Goal: Task Accomplishment & Management: Complete application form

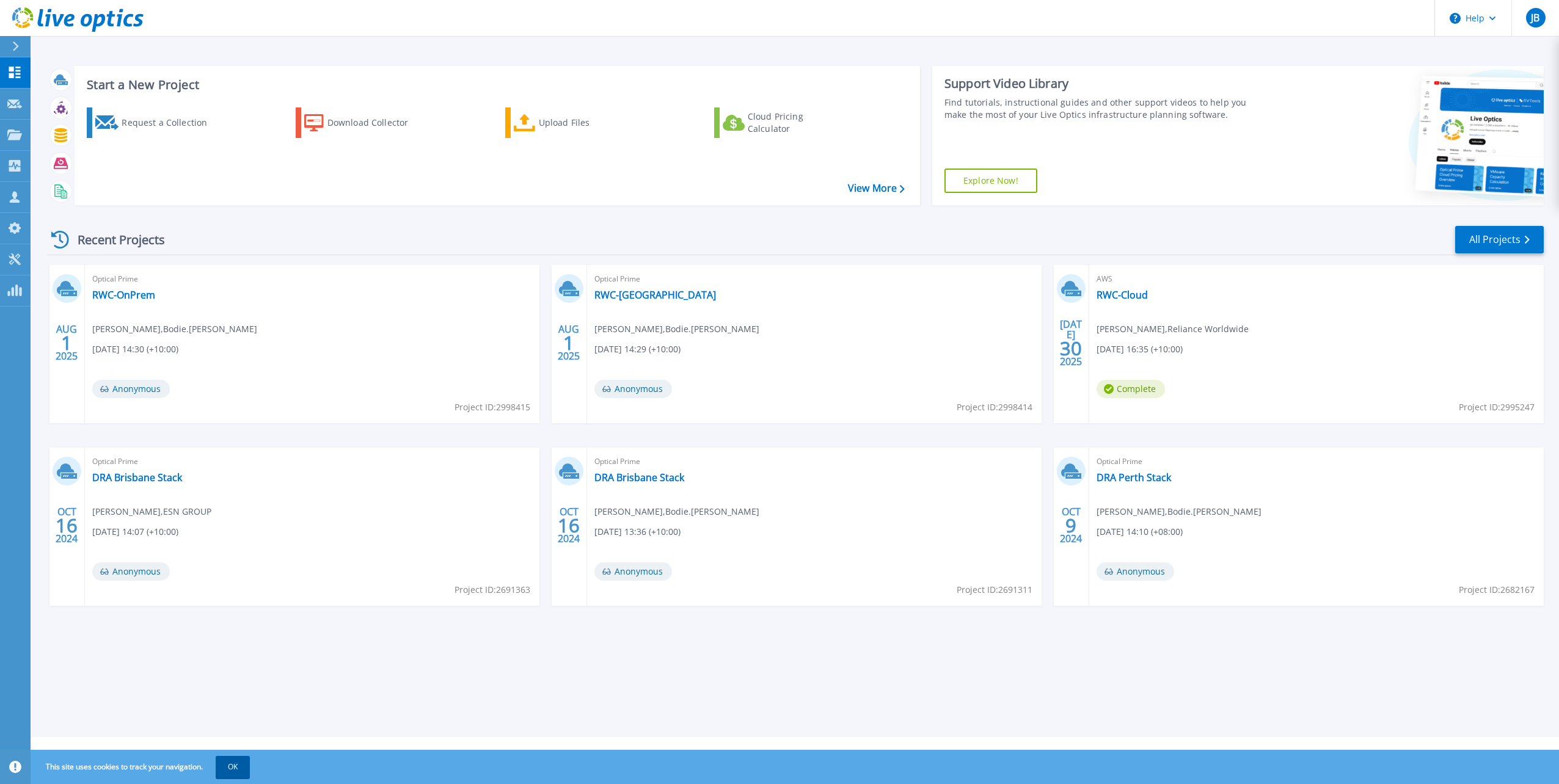
click at [233, 768] on button "OK" at bounding box center [233, 767] width 34 height 22
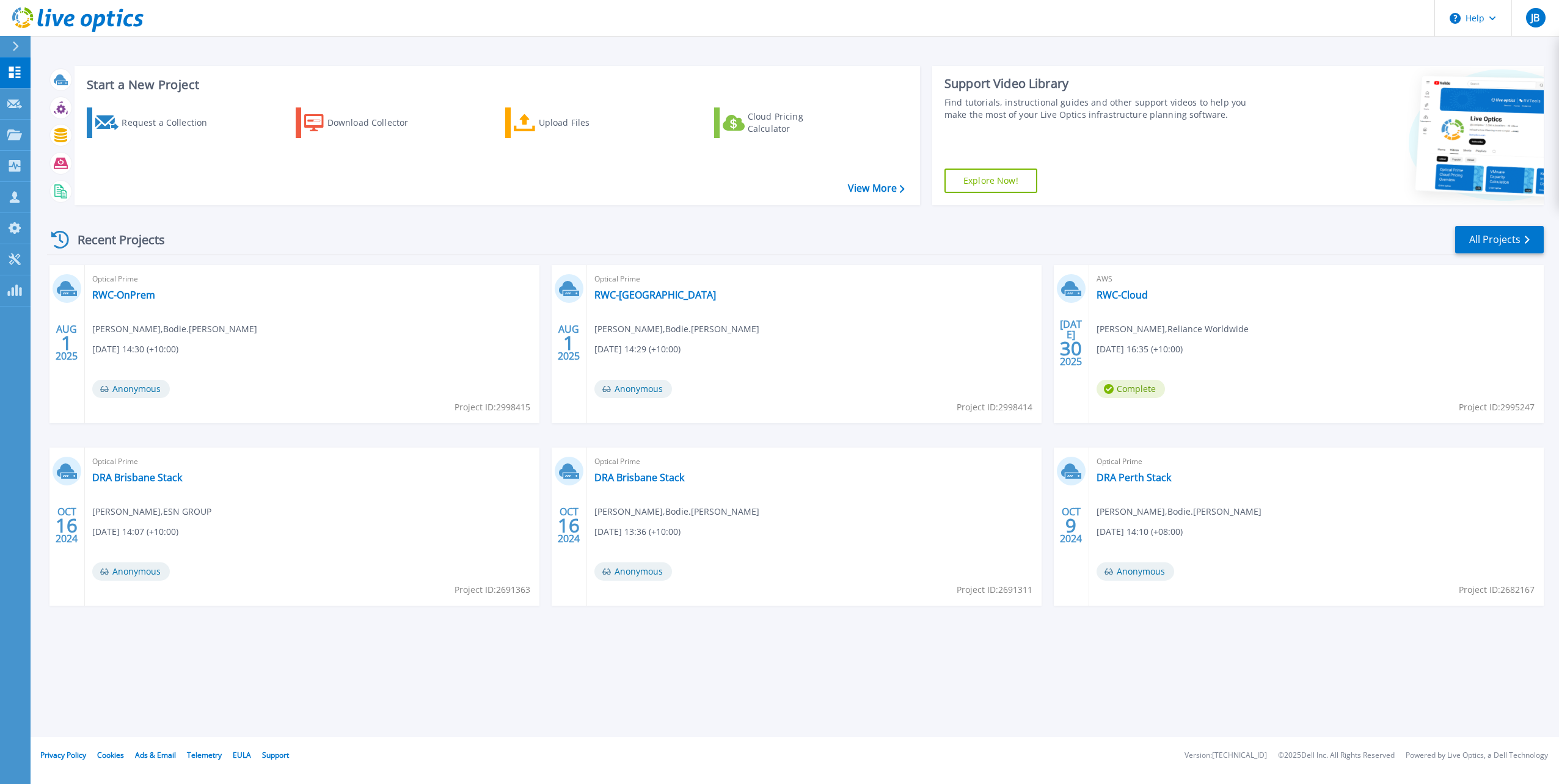
click at [381, 656] on div "Start a New Project Request a Collection Download Collector Upload Files Cloud …" at bounding box center [794, 368] width 1528 height 737
click at [1505, 242] on link "All Projects" at bounding box center [1499, 239] width 88 height 27
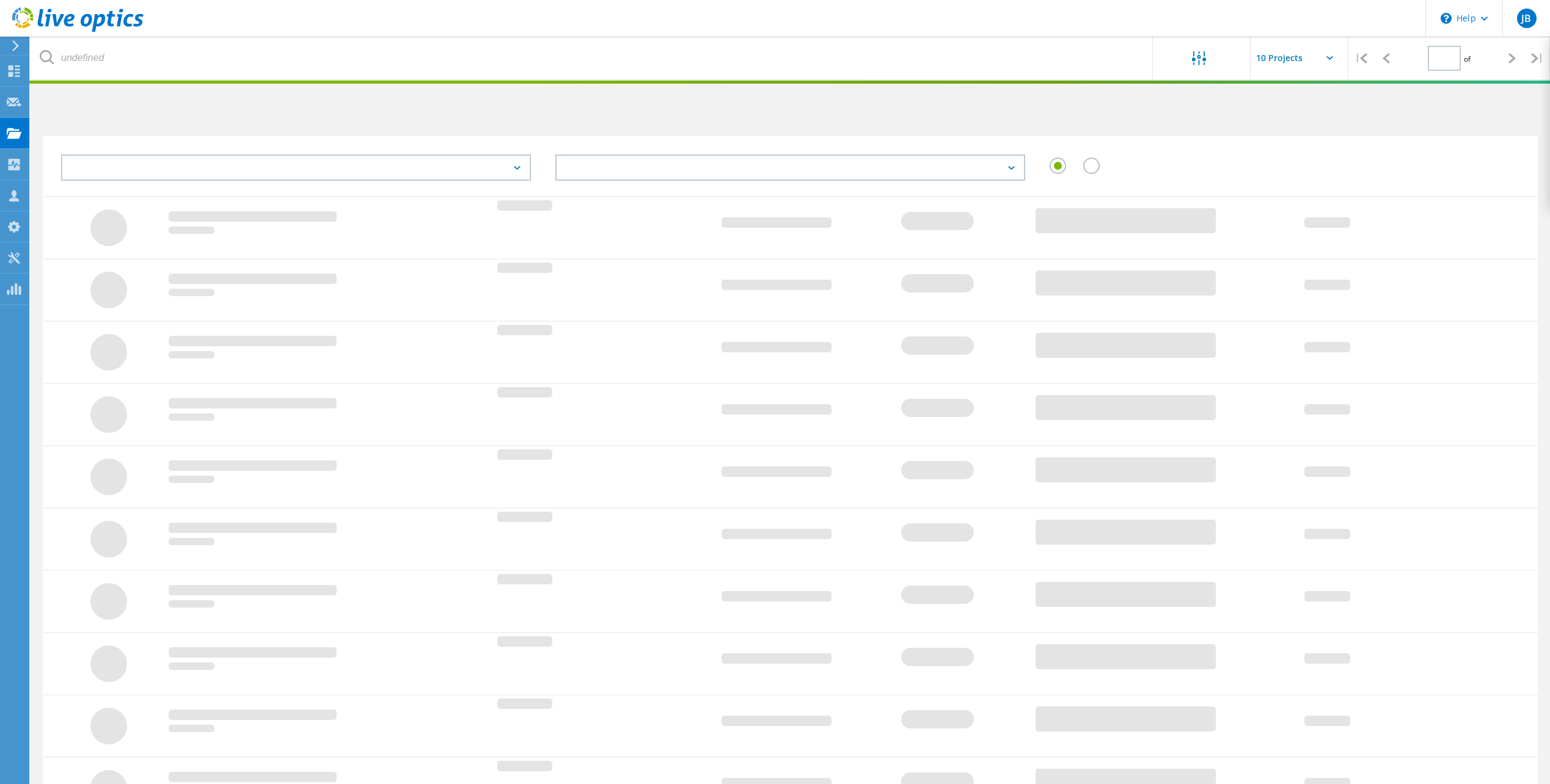
type input "1"
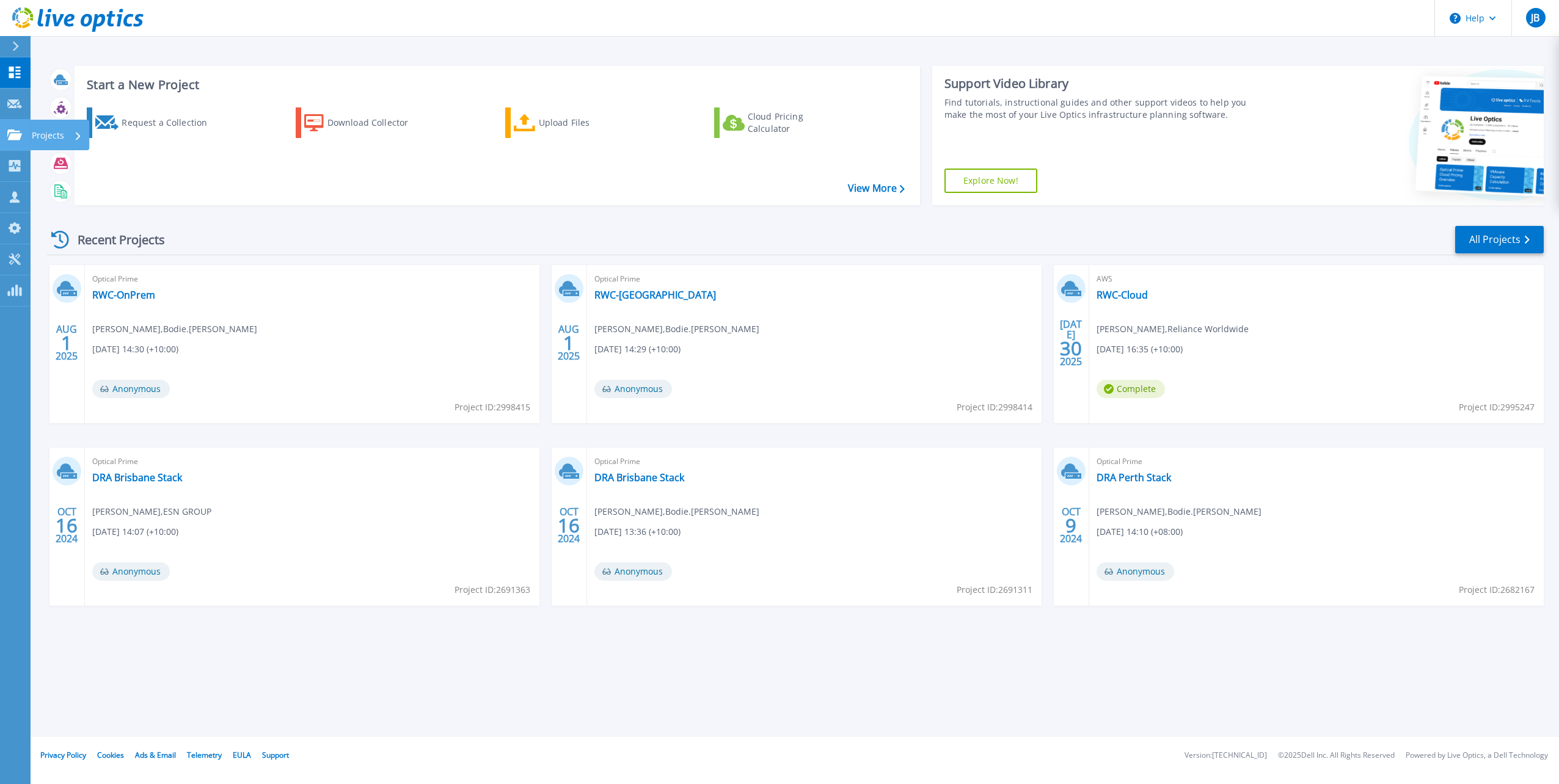
click at [74, 128] on div "Projects" at bounding box center [57, 135] width 50 height 32
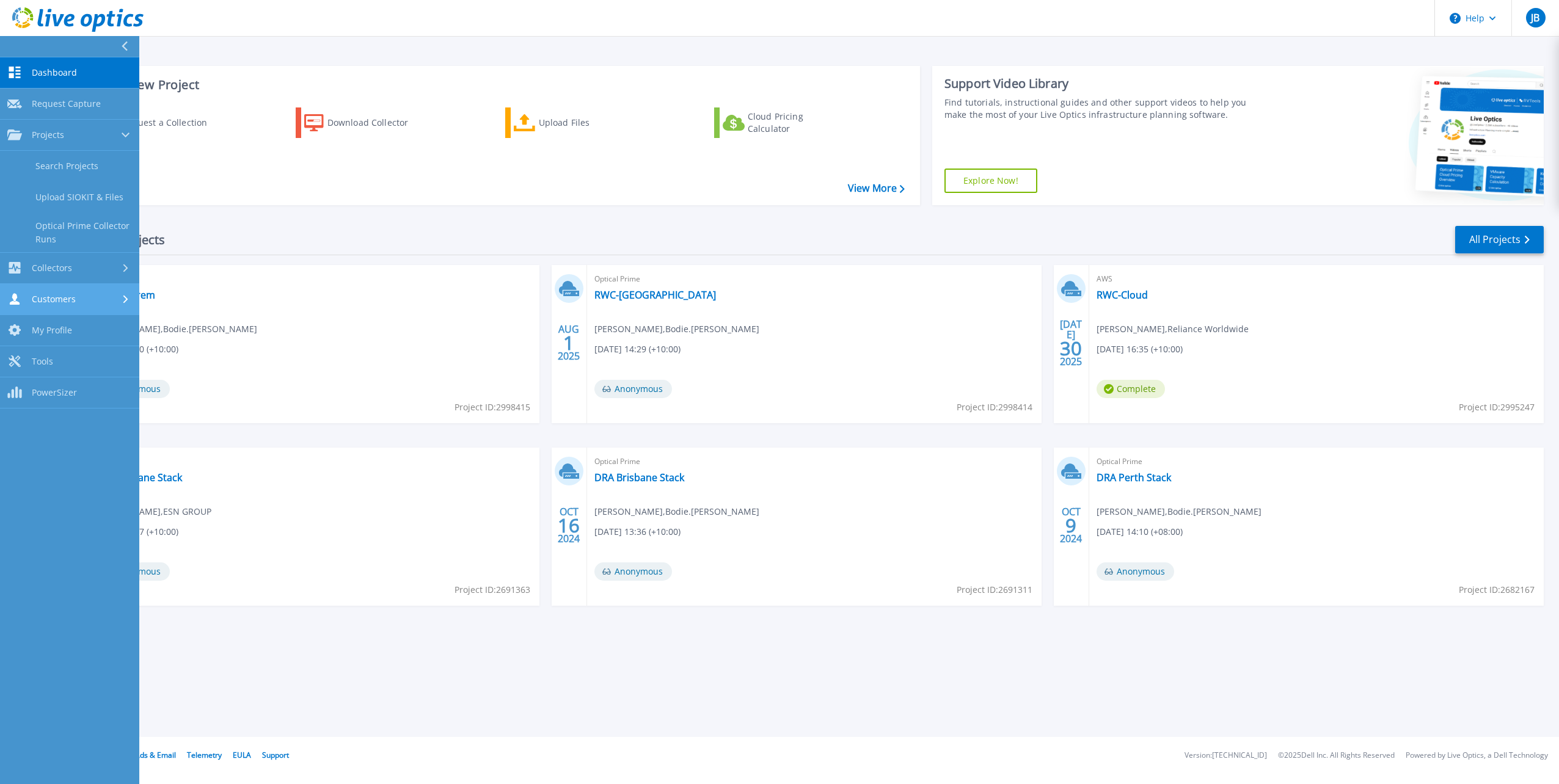
click at [85, 287] on link "Customers Customers" at bounding box center [70, 299] width 140 height 31
click at [108, 166] on div "Collectors" at bounding box center [69, 165] width 125 height 12
click at [116, 256] on div "Customers" at bounding box center [69, 260] width 125 height 12
click at [101, 140] on div "Projects" at bounding box center [69, 135] width 125 height 11
click at [93, 104] on span "Request Capture" at bounding box center [66, 104] width 69 height 11
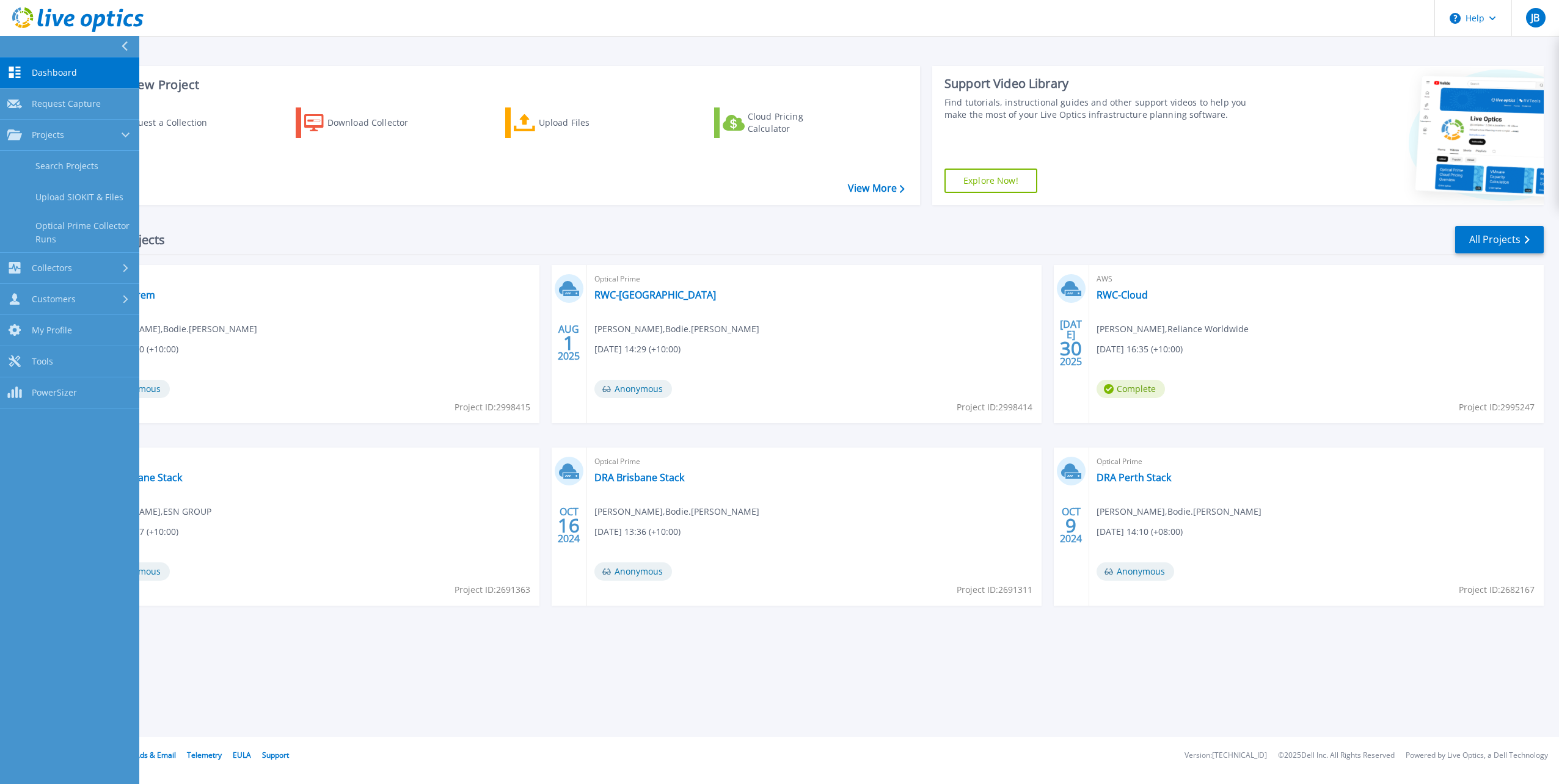
click at [92, 71] on link "Dashboard Dashboard" at bounding box center [70, 73] width 140 height 31
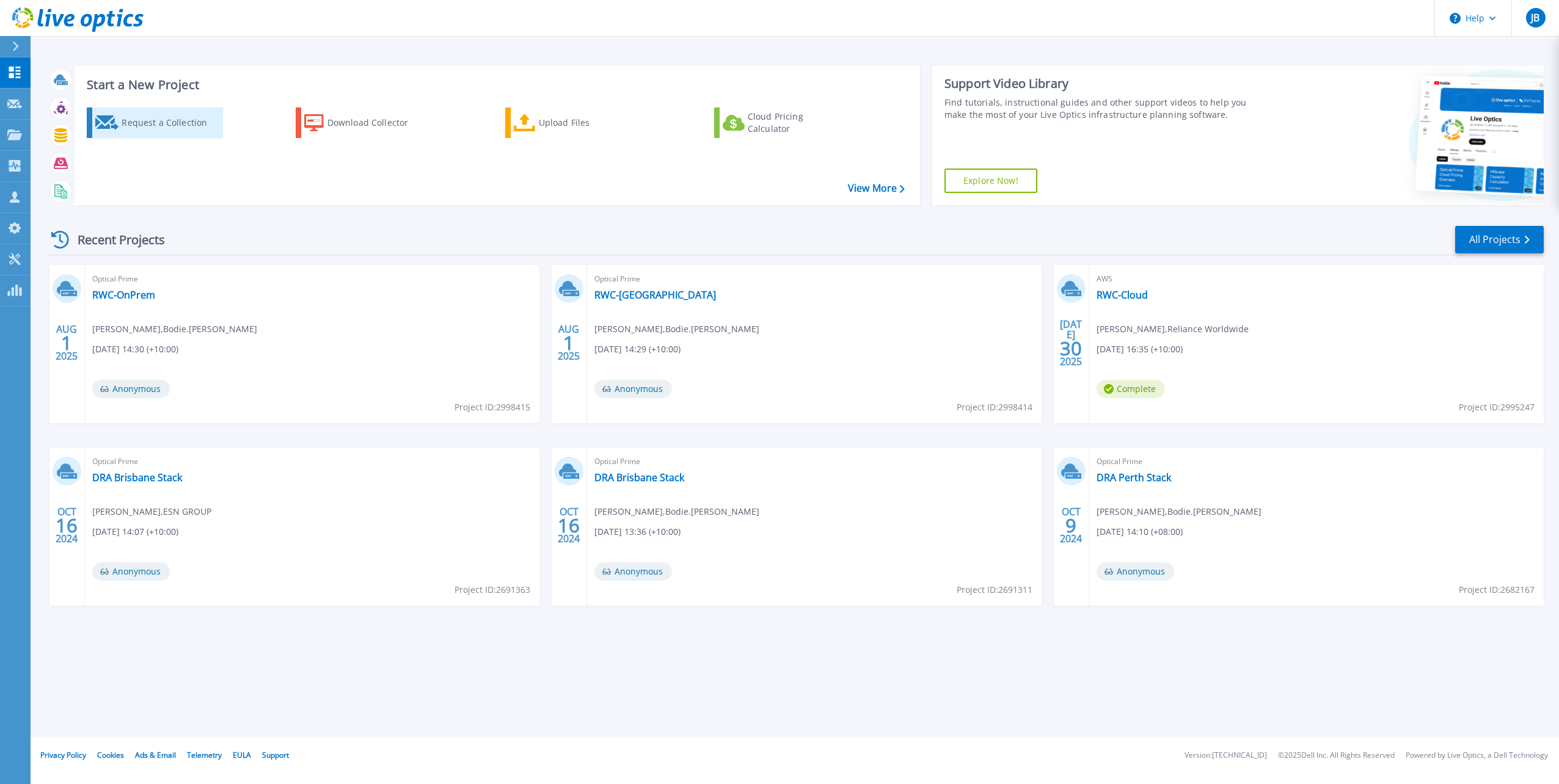
click at [143, 123] on div "Request a Collection" at bounding box center [171, 123] width 98 height 25
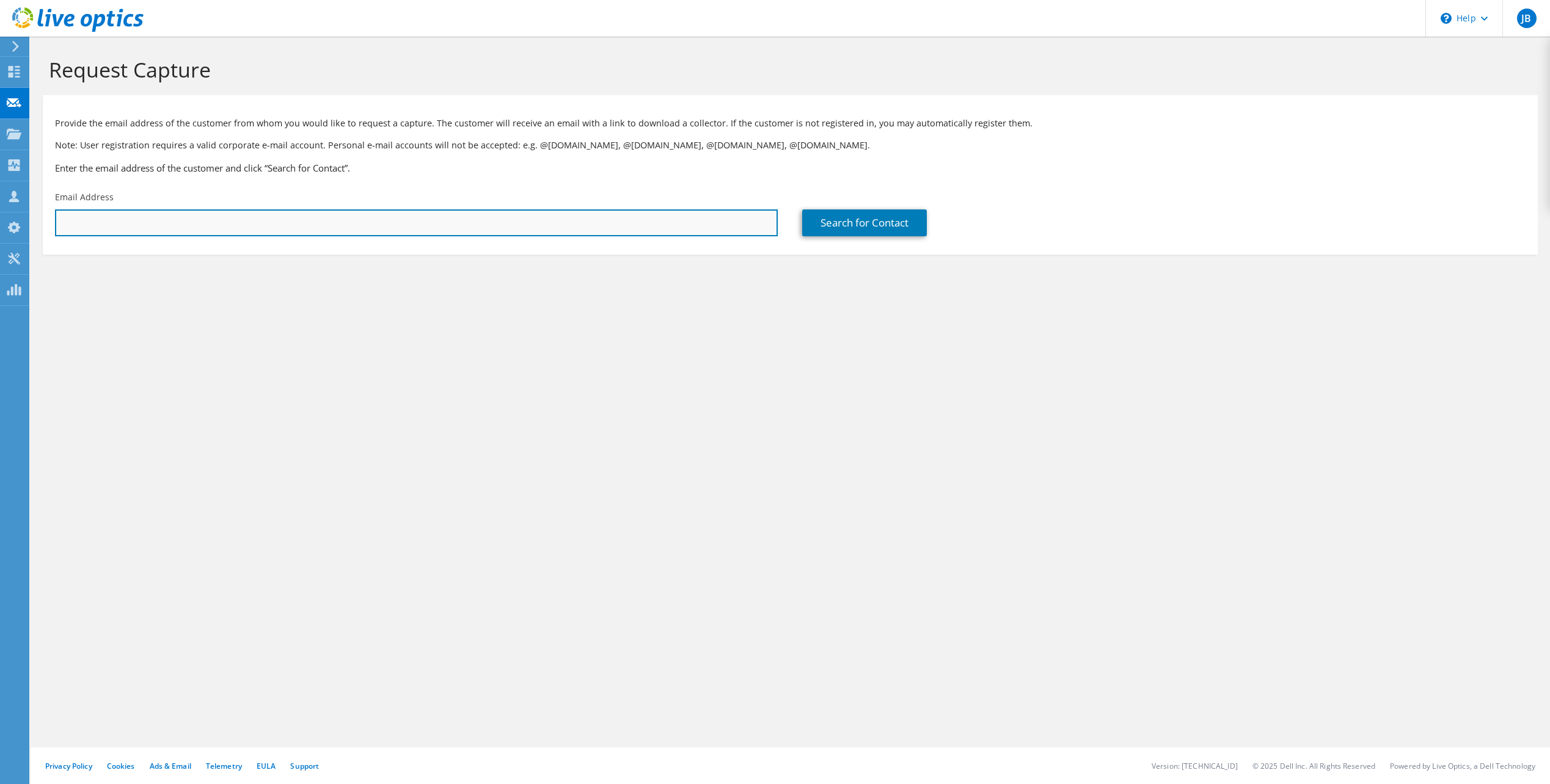
click at [289, 229] on input "text" at bounding box center [417, 223] width 723 height 27
paste input "Adam.Josephs@greatland.com.au>"
type input "Adam.Josephs@greatland.com.au"
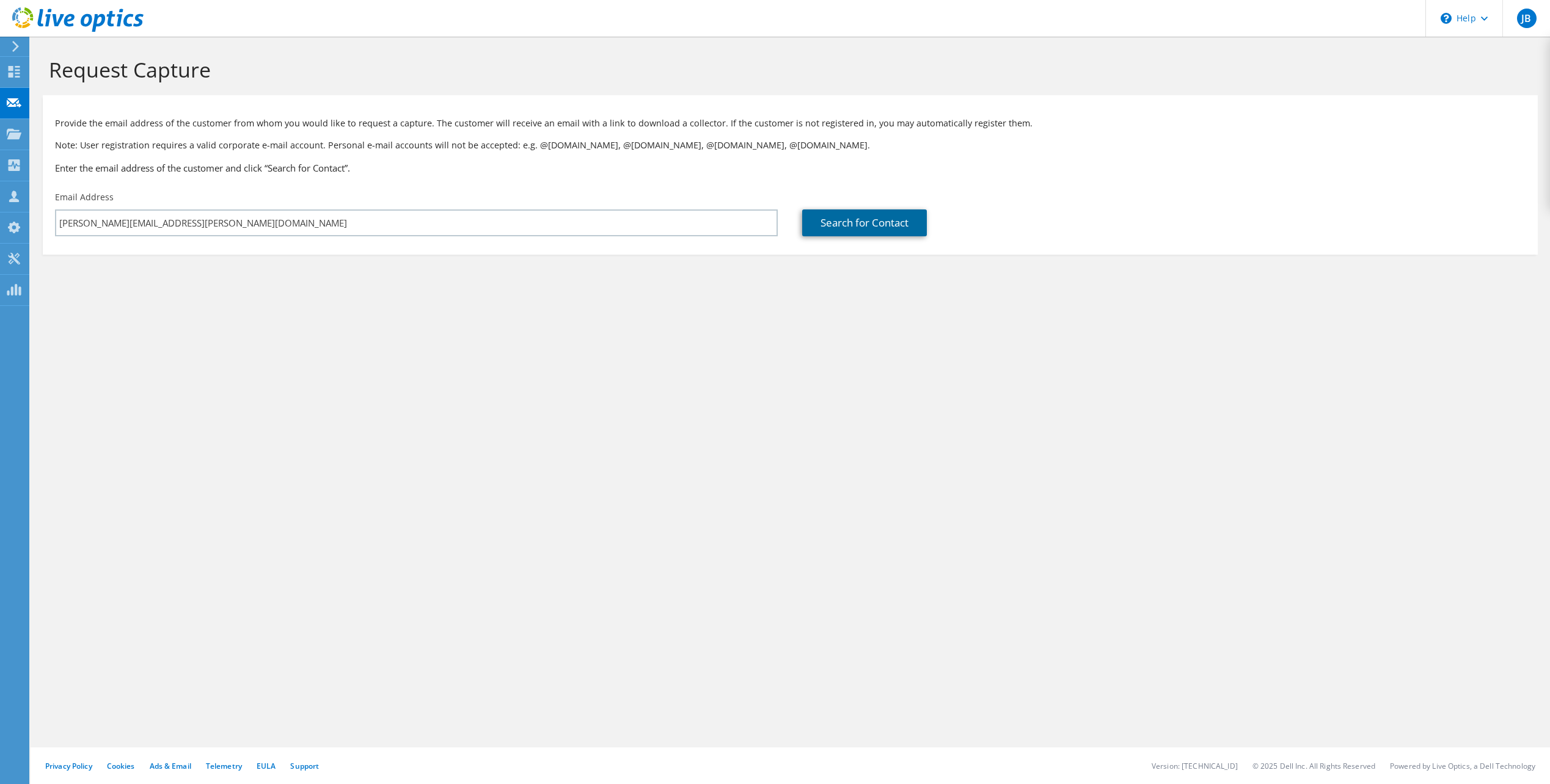
click at [837, 223] on link "Search for Contact" at bounding box center [864, 223] width 125 height 27
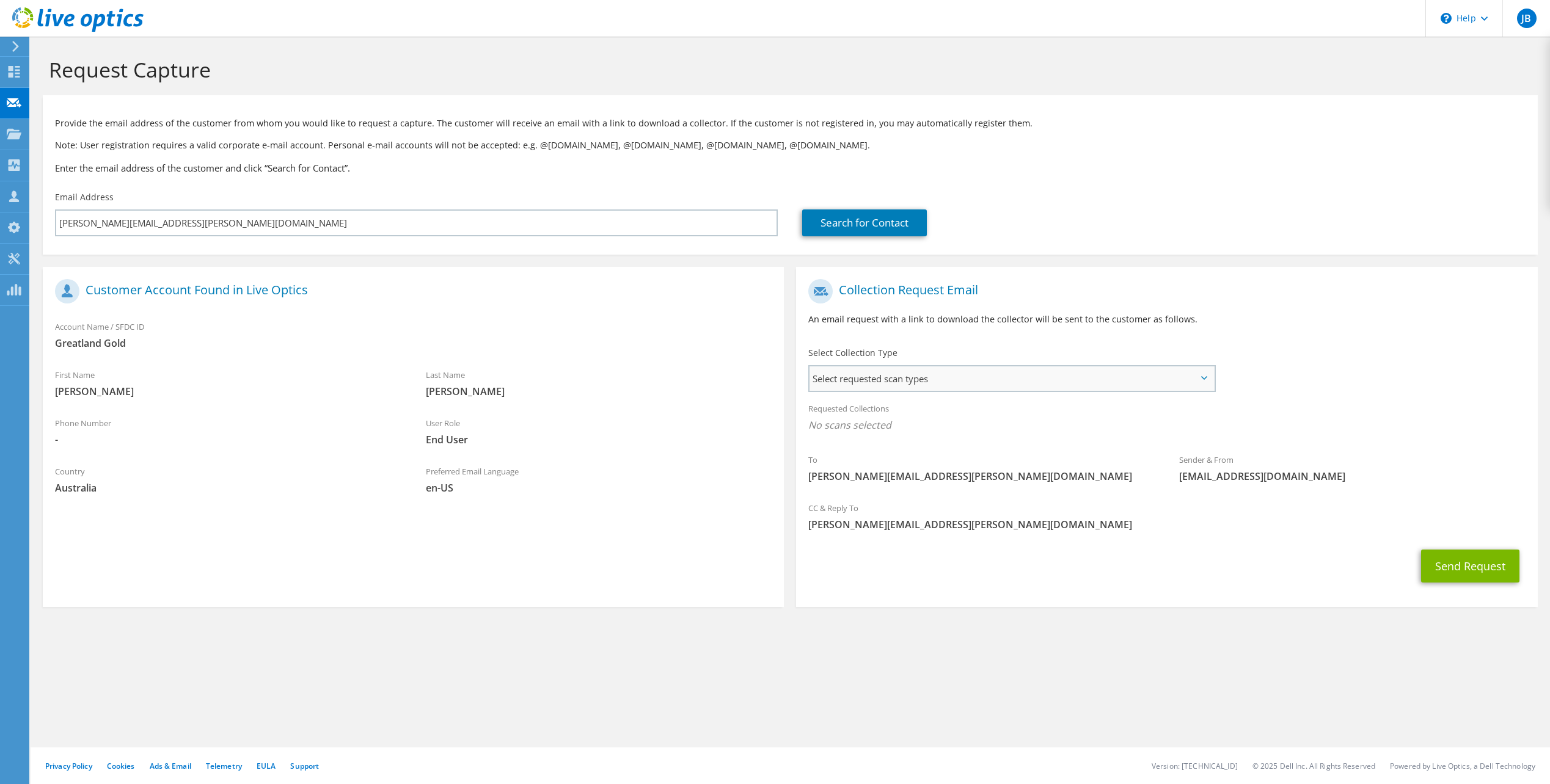
click at [925, 381] on span "Select requested scan types" at bounding box center [1011, 379] width 404 height 25
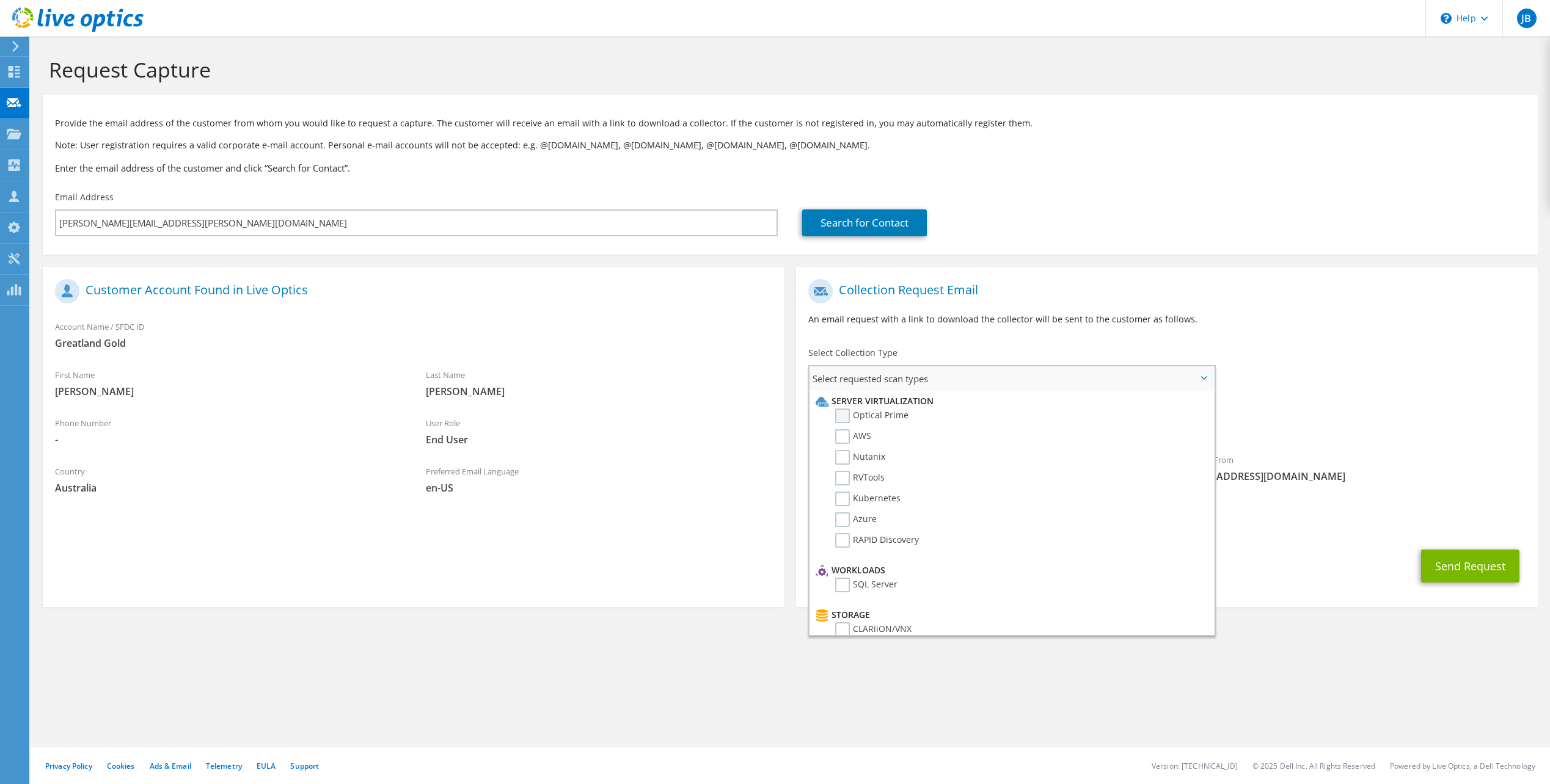
click at [888, 417] on label "Optical Prime" at bounding box center [872, 416] width 74 height 15
click at [0, 0] on input "Optical Prime" at bounding box center [0, 0] width 0 height 0
drag, startPoint x: 182, startPoint y: 616, endPoint x: 285, endPoint y: 600, distance: 104.2
click at [182, 616] on section "Request Capture Provide the email address of the customer from whom you would l…" at bounding box center [790, 354] width 1520 height 635
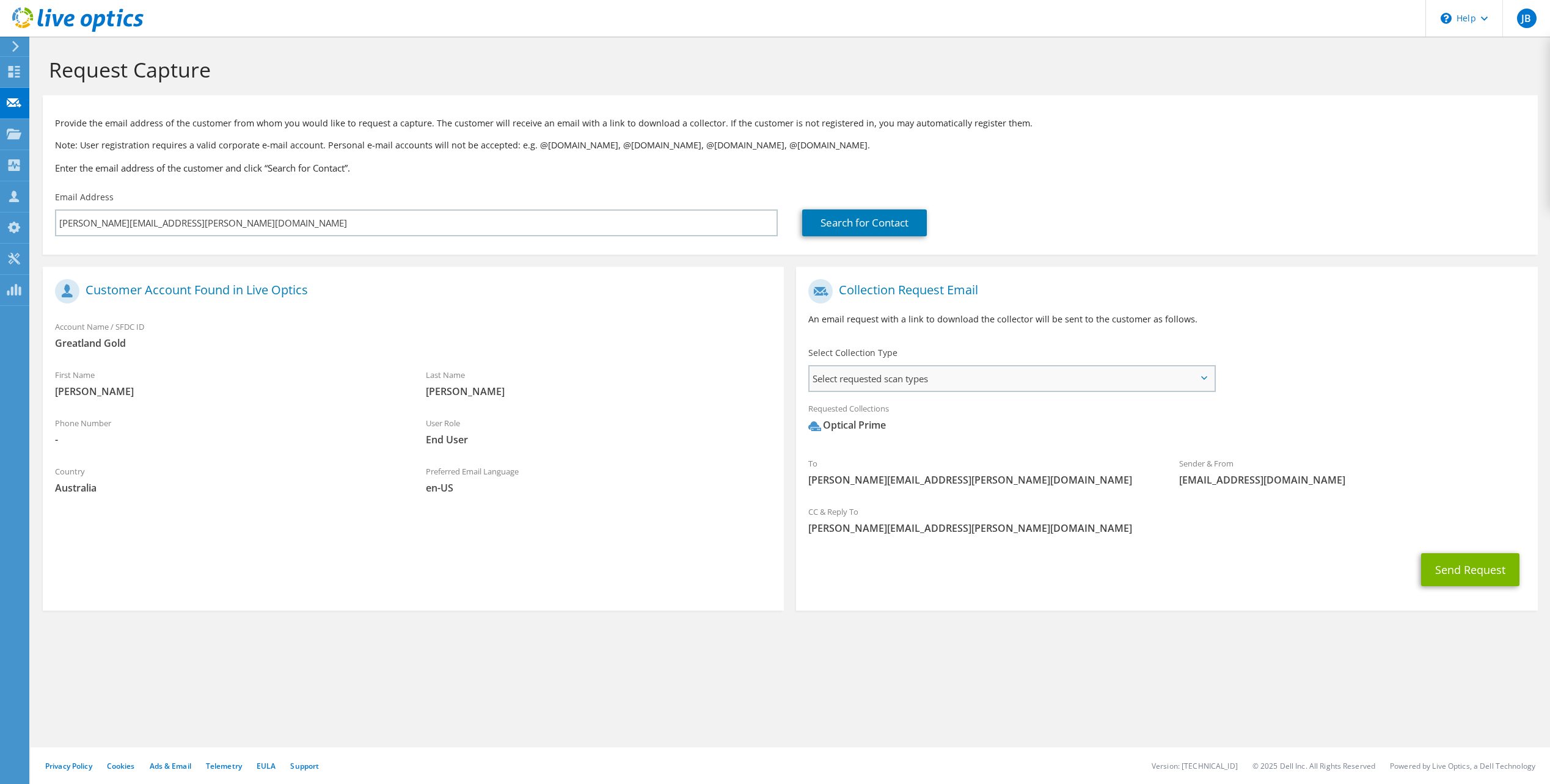
click at [1009, 386] on span "Select requested scan types" at bounding box center [1011, 379] width 404 height 25
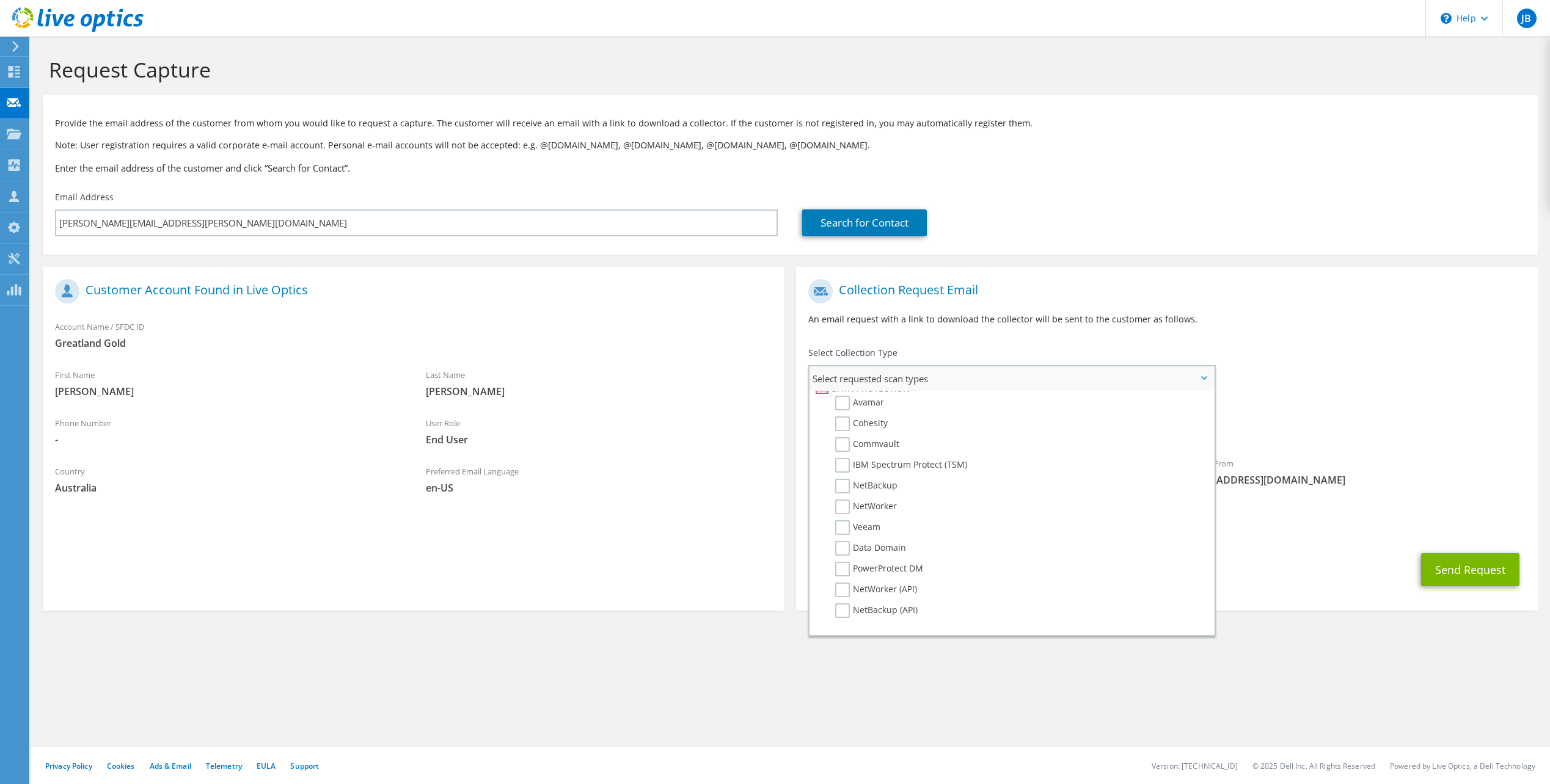
scroll to position [520, 0]
click at [844, 547] on label "Veeam" at bounding box center [858, 549] width 45 height 15
click at [0, 0] on input "Veeam" at bounding box center [0, 0] width 0 height 0
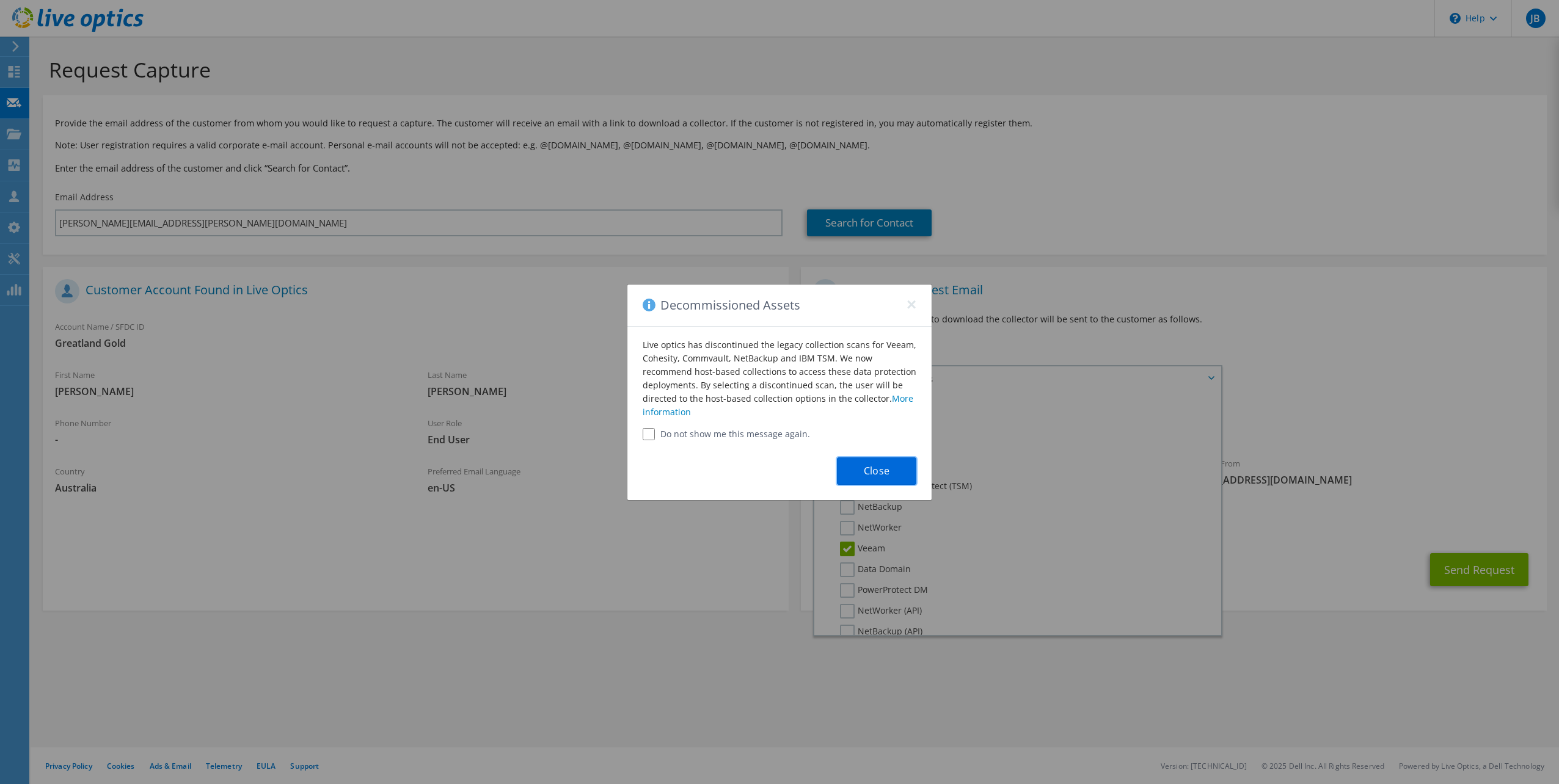
click at [879, 468] on button "Close" at bounding box center [876, 471] width 79 height 27
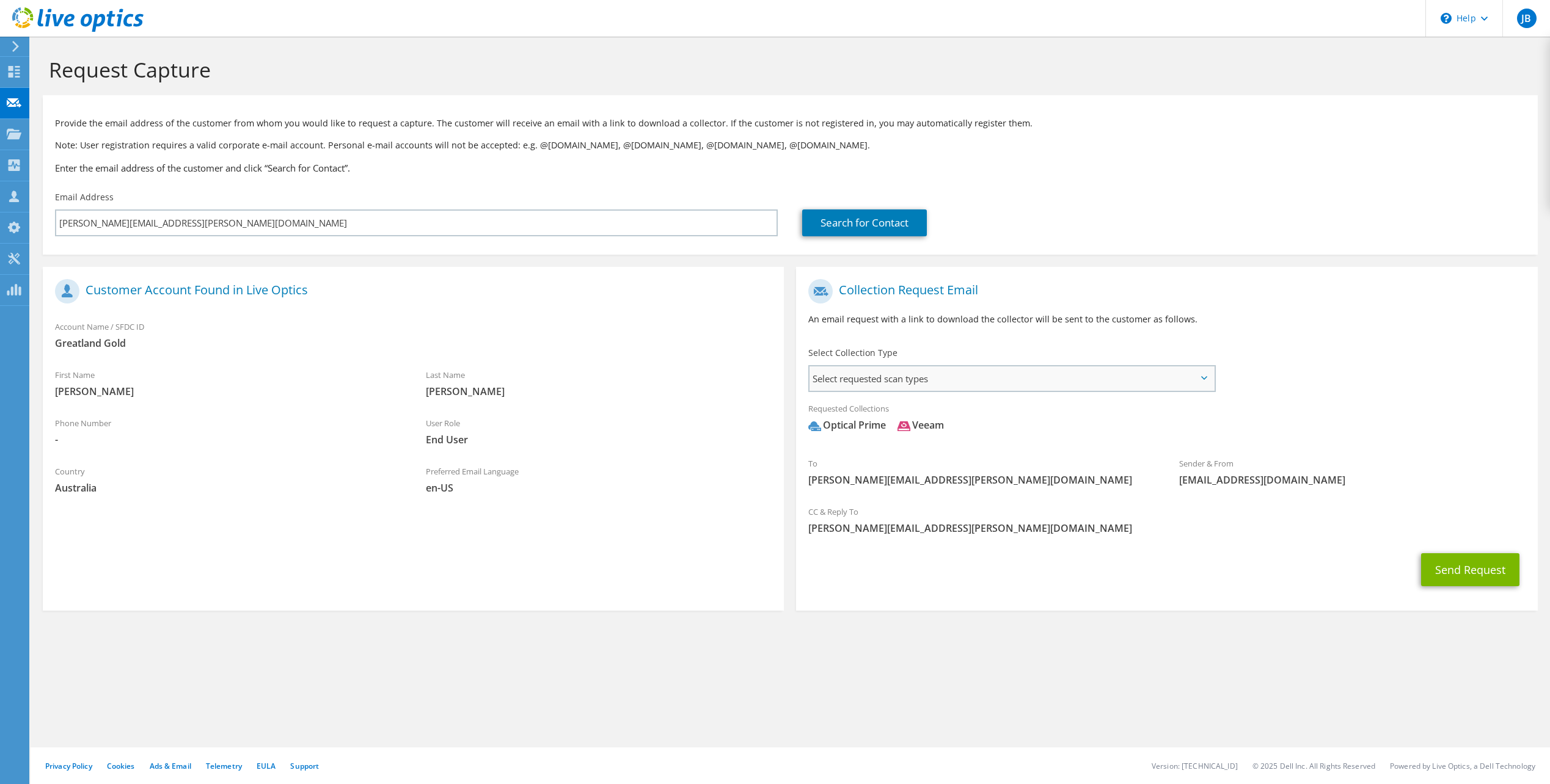
click at [952, 375] on span "Select requested scan types" at bounding box center [1011, 379] width 404 height 25
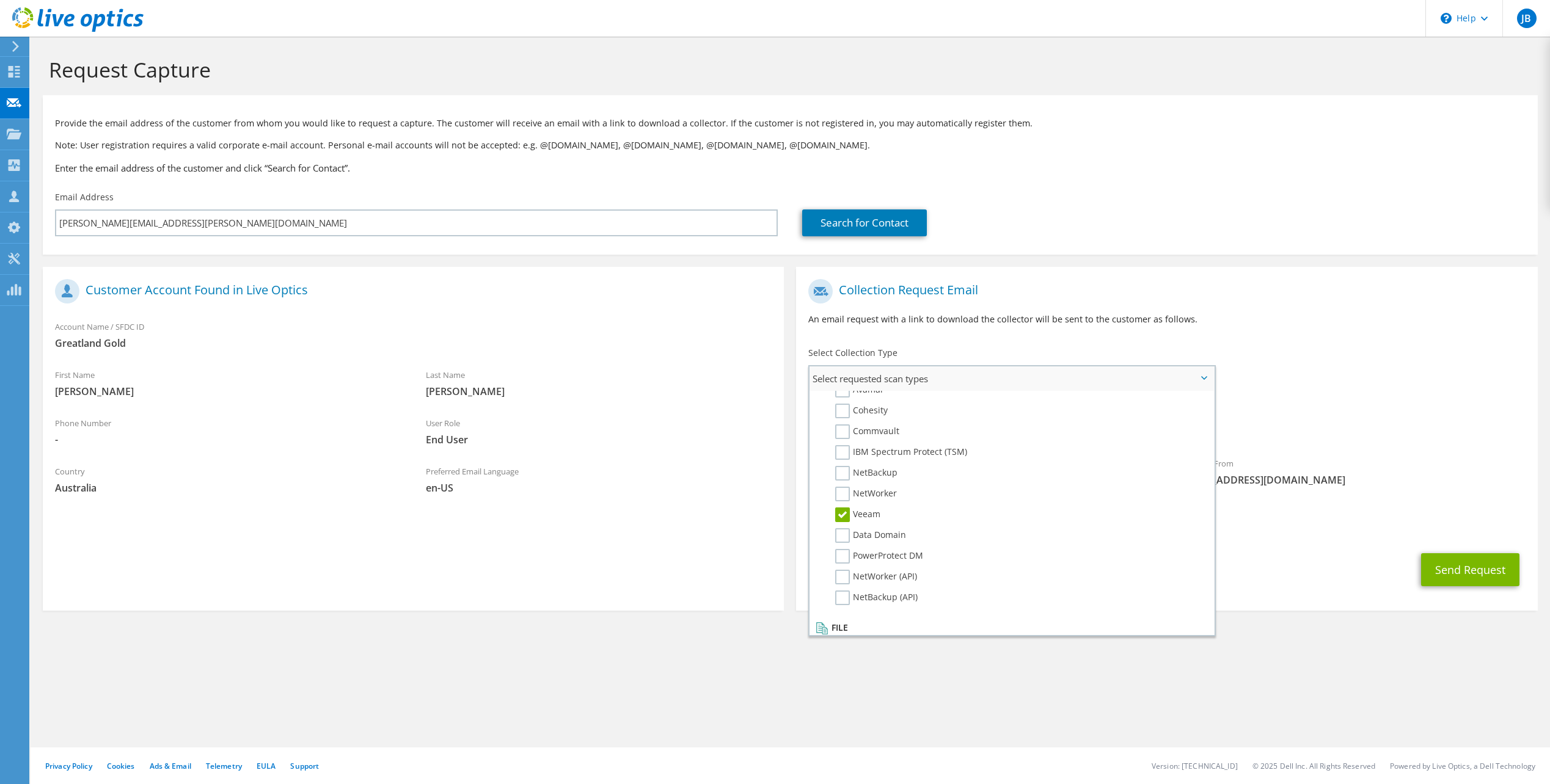
scroll to position [581, 0]
click at [836, 490] on label "Veeam" at bounding box center [858, 488] width 45 height 15
click at [0, 0] on input "Veeam" at bounding box center [0, 0] width 0 height 0
click at [849, 487] on label "Veeam" at bounding box center [858, 488] width 45 height 15
click at [0, 0] on input "Veeam" at bounding box center [0, 0] width 0 height 0
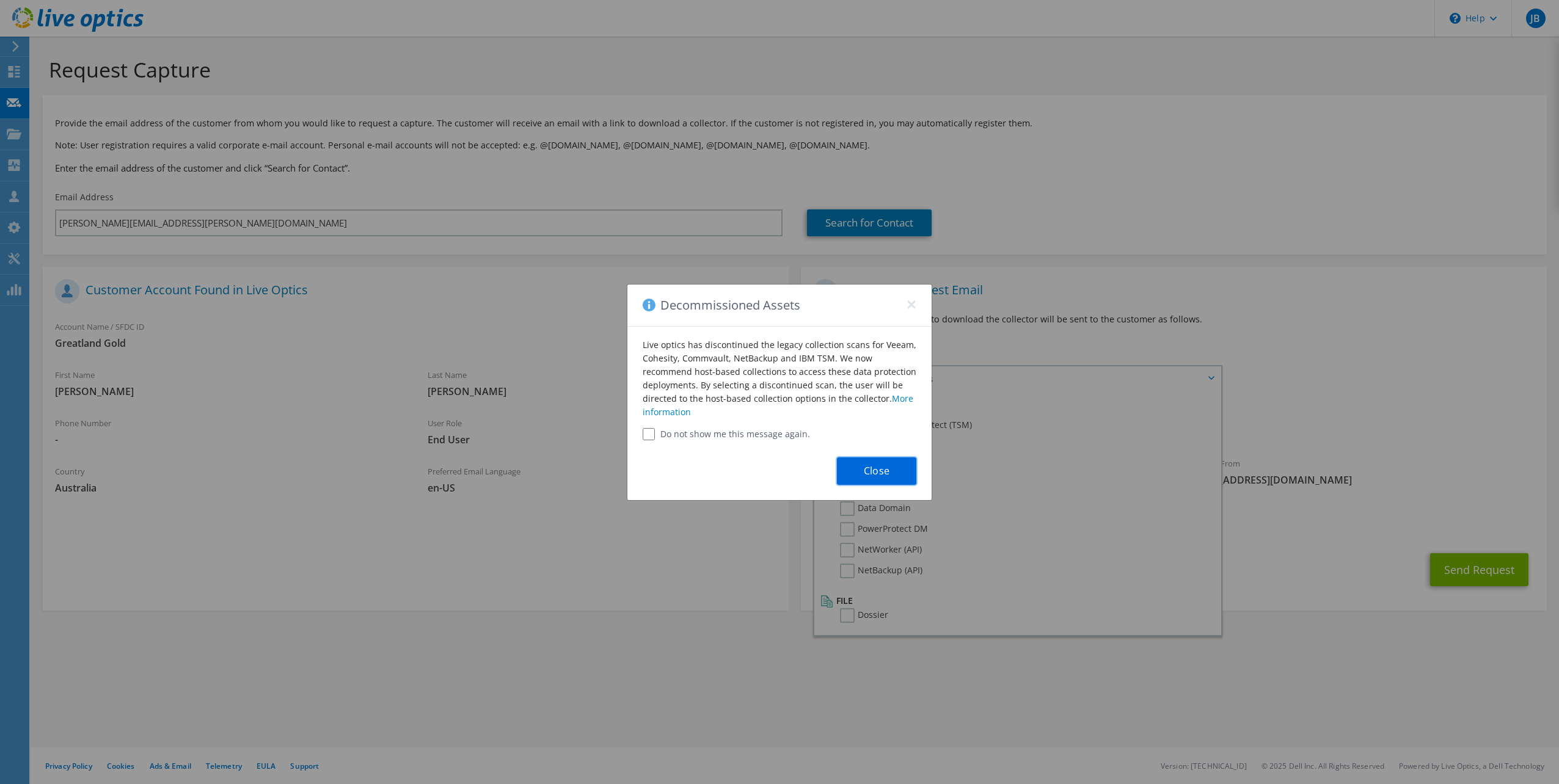
click at [881, 472] on button "Close" at bounding box center [876, 471] width 79 height 27
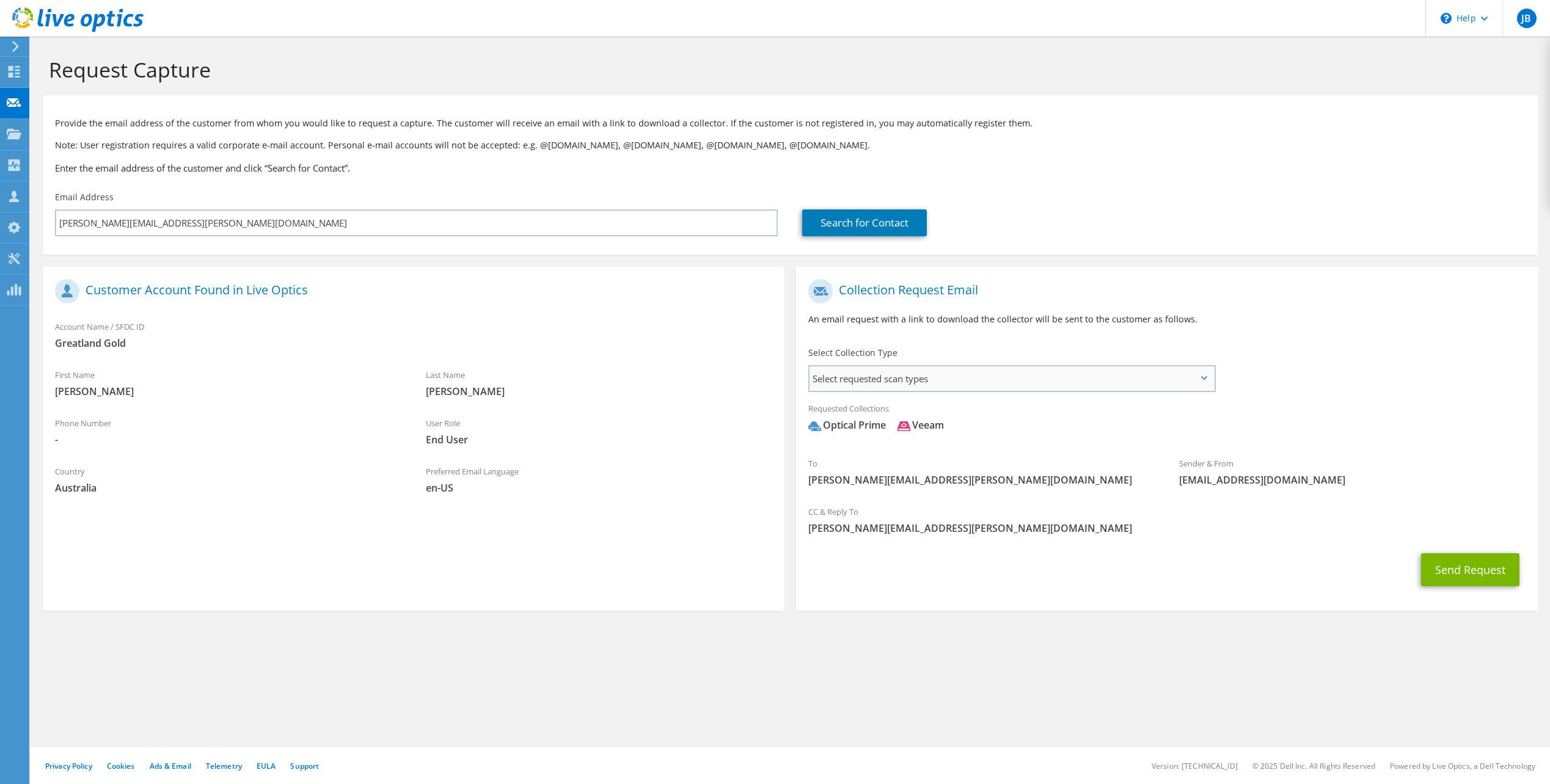
click at [905, 380] on span "Select requested scan types" at bounding box center [1011, 379] width 404 height 25
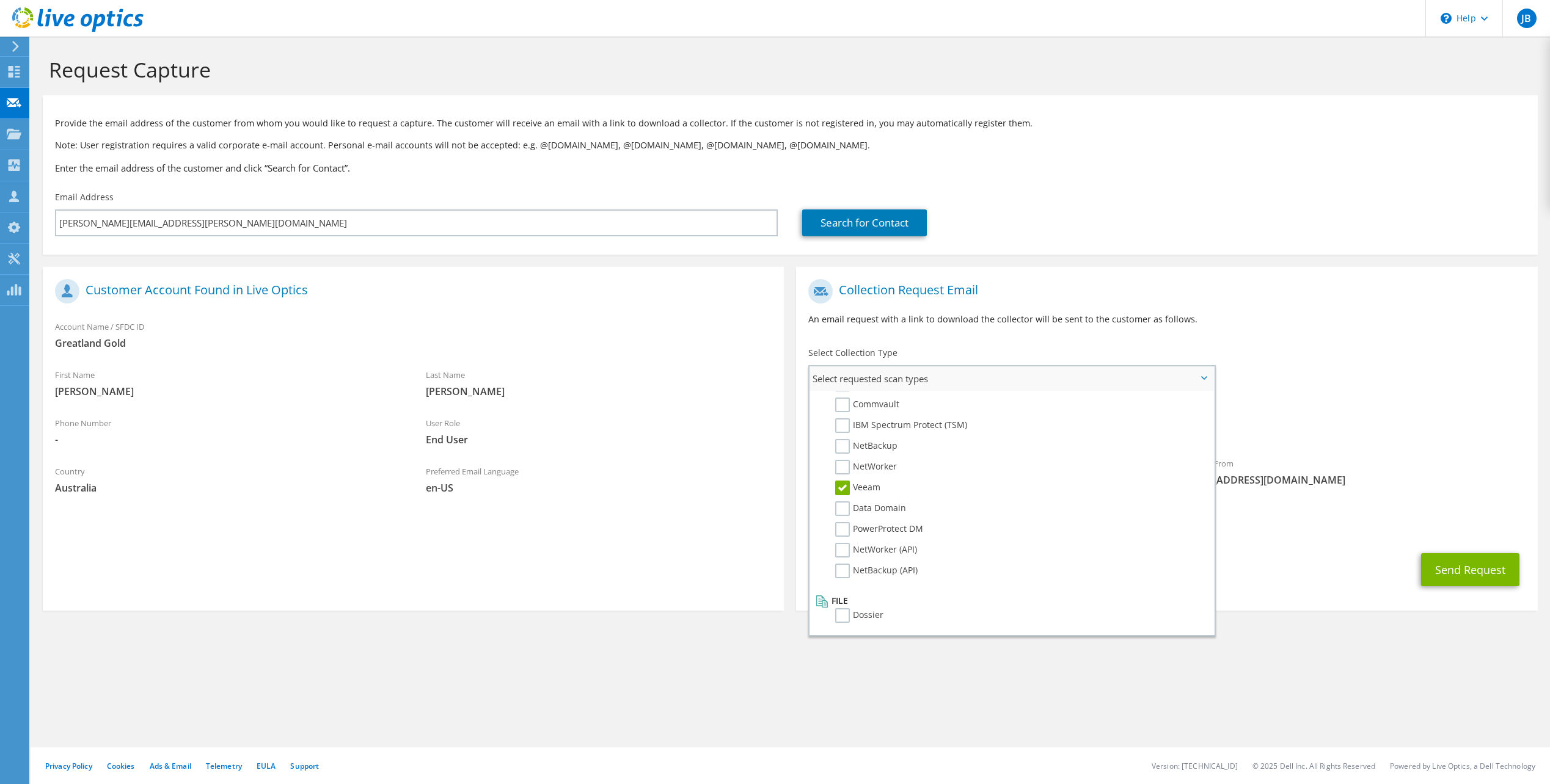
click at [836, 489] on label "Veeam" at bounding box center [858, 488] width 45 height 15
click at [0, 0] on input "Veeam" at bounding box center [0, 0] width 0 height 0
click at [646, 559] on section "Customer Account Found in Live Optics Account Name / SFDC ID Greatland Gold Fir…" at bounding box center [413, 438] width 741 height 344
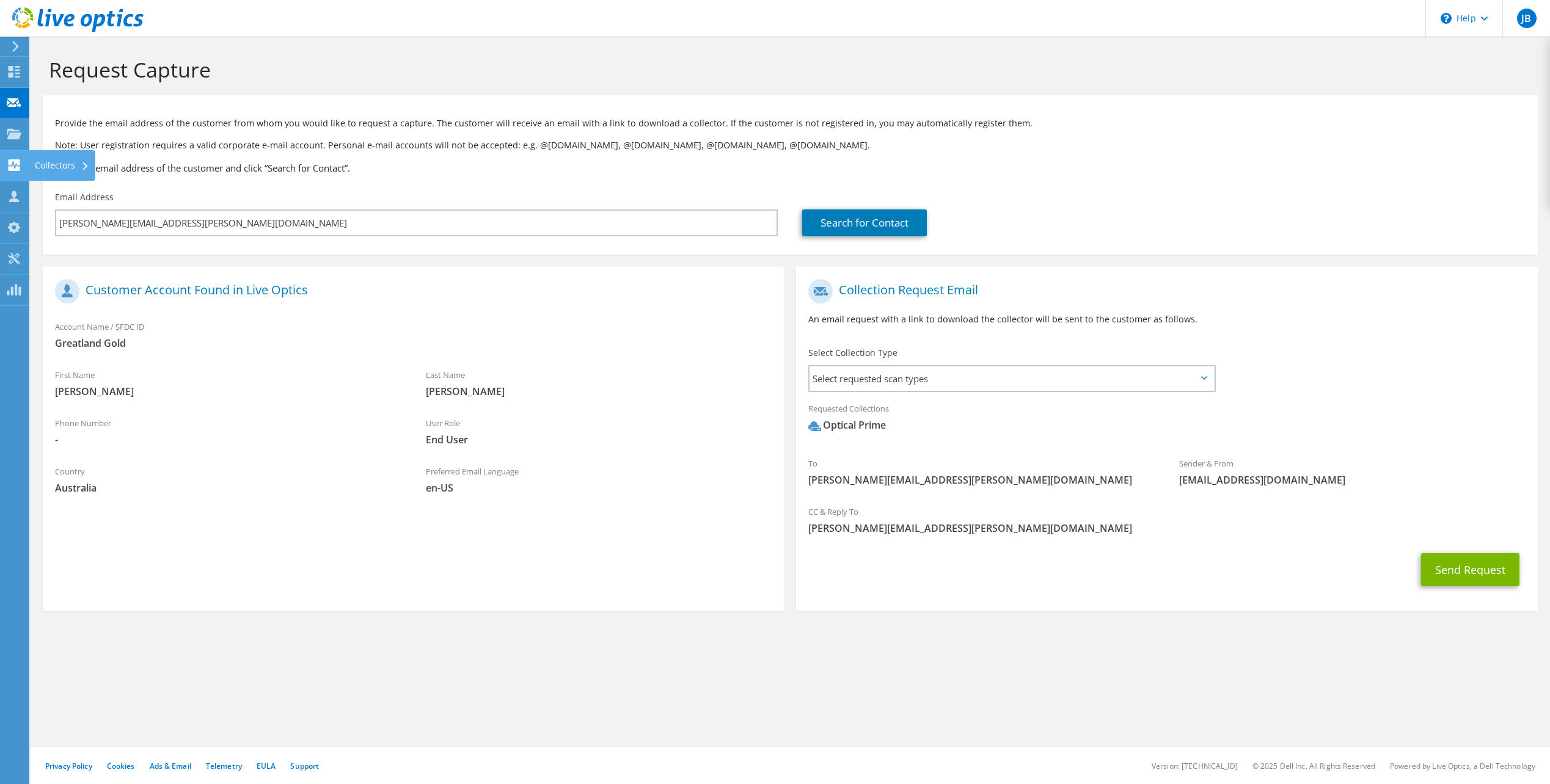
click at [43, 165] on div "Collectors" at bounding box center [62, 165] width 67 height 30
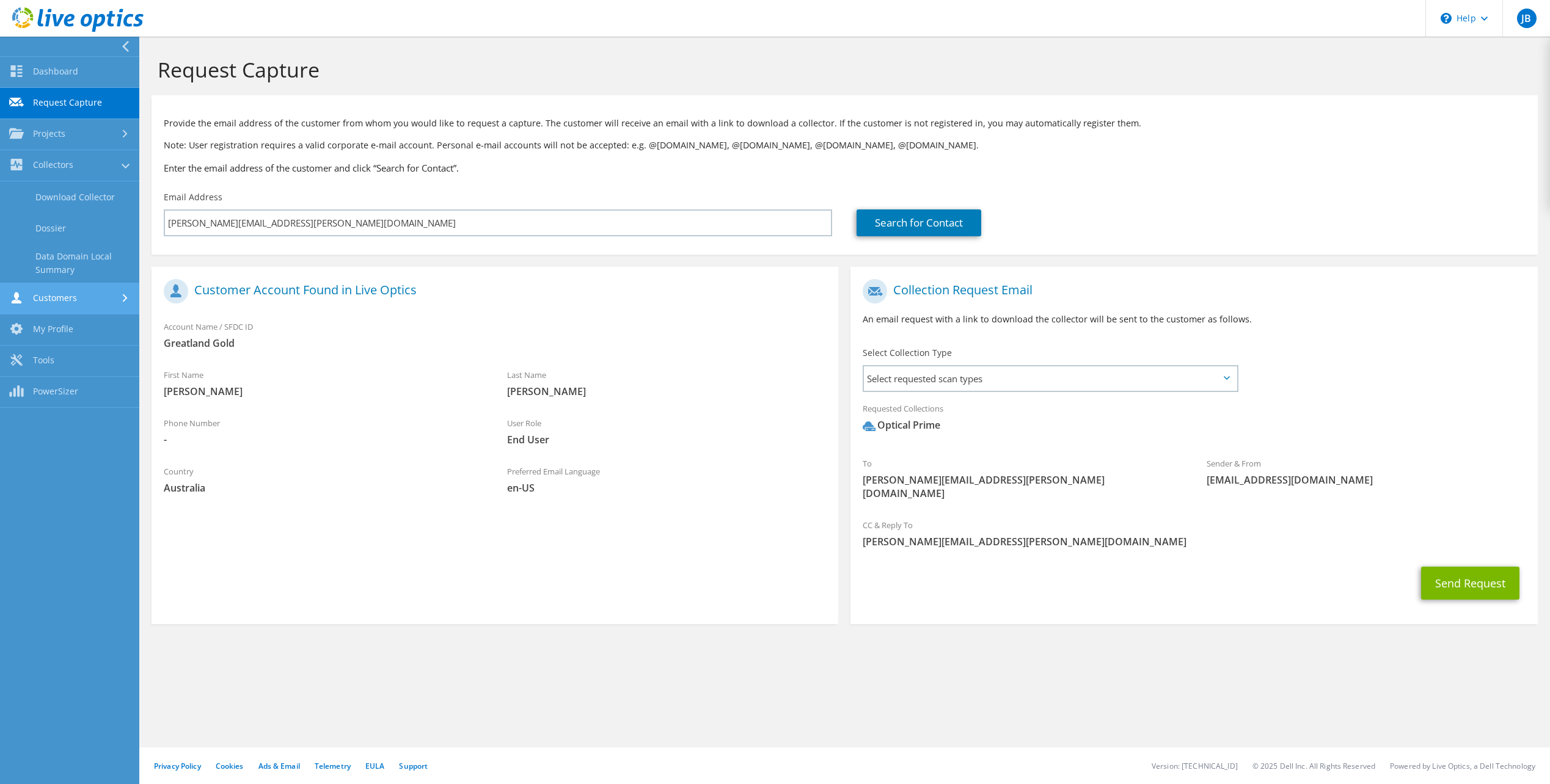
click at [88, 299] on link "Customers" at bounding box center [70, 299] width 140 height 31
click at [86, 298] on link "My Profile" at bounding box center [70, 291] width 140 height 31
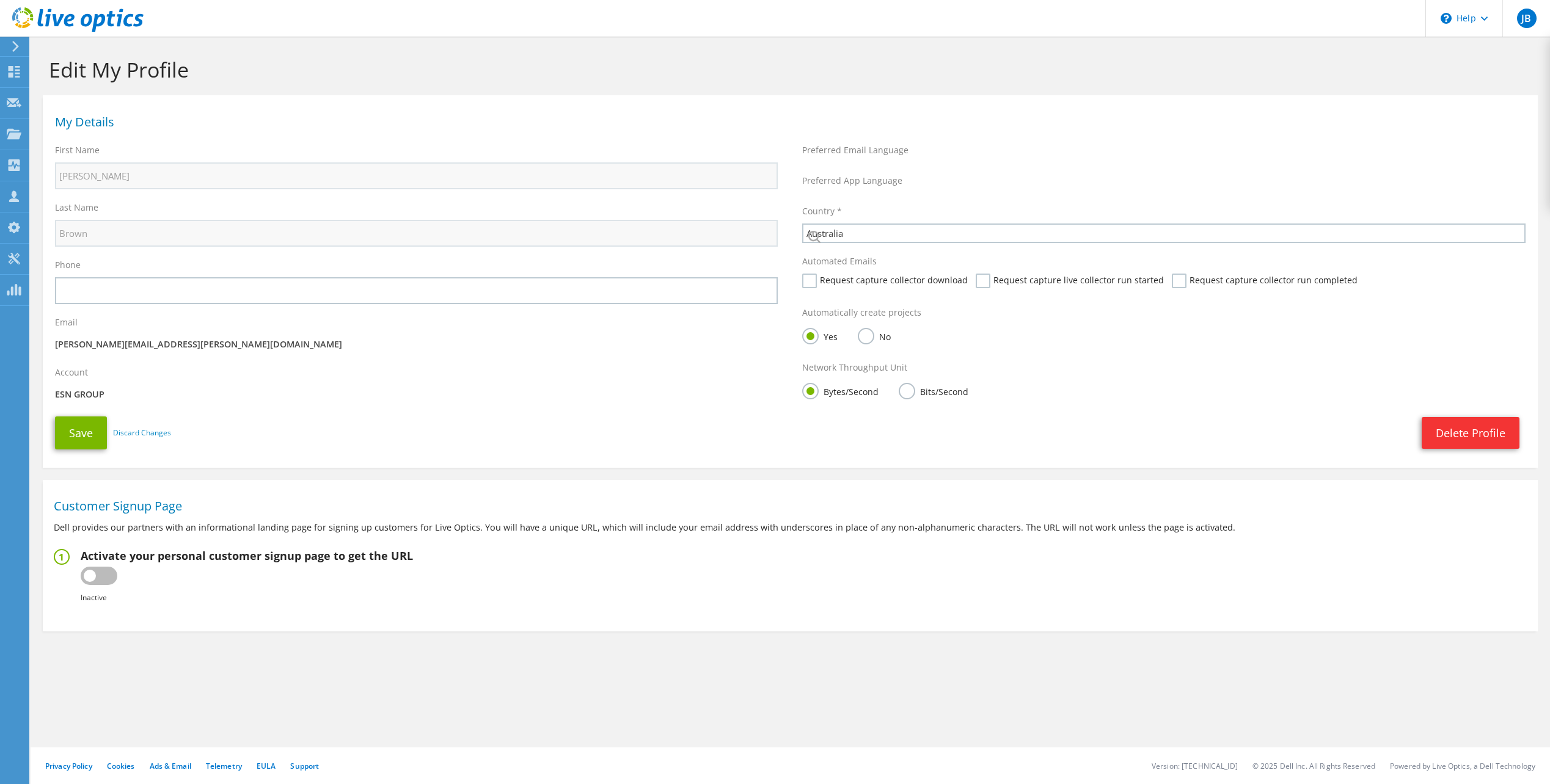
select select "12"
